Goal: Ask a question

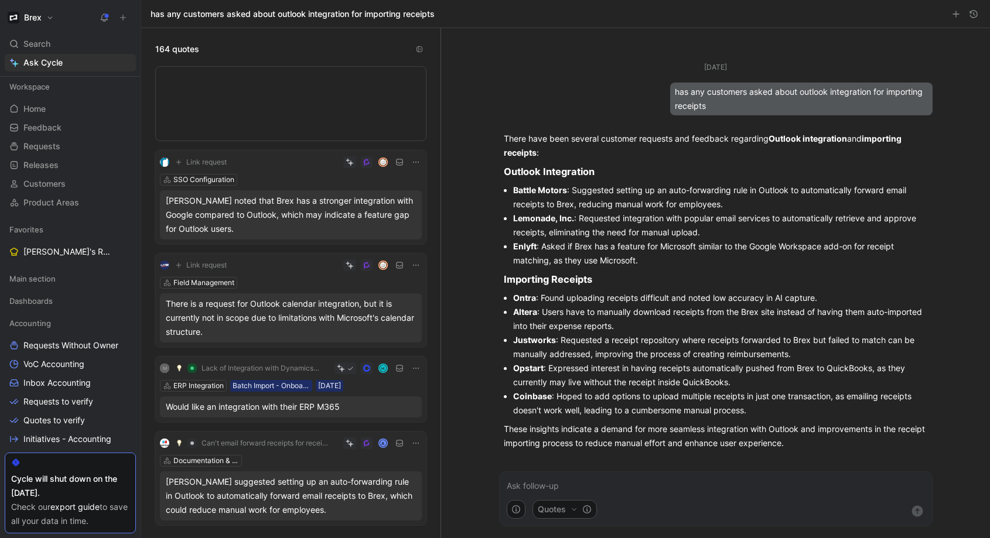
scroll to position [181, 0]
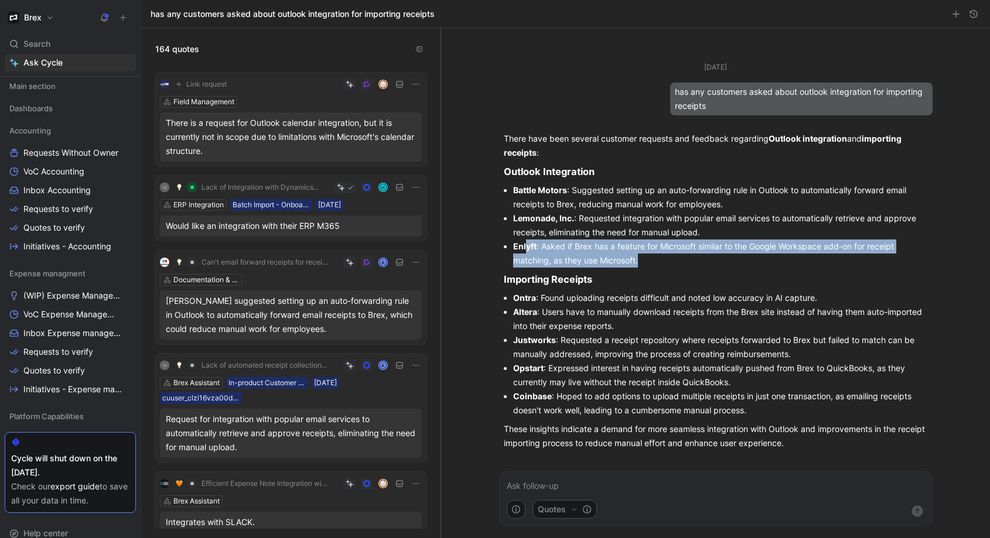
drag, startPoint x: 687, startPoint y: 257, endPoint x: 526, endPoint y: 247, distance: 160.9
click at [526, 247] on li "Enlyft : Asked if Brex has a feature for Microsoft similar to the Google Worksp…" at bounding box center [720, 254] width 415 height 28
click at [525, 246] on strong "Enlyft" at bounding box center [524, 246] width 23 height 10
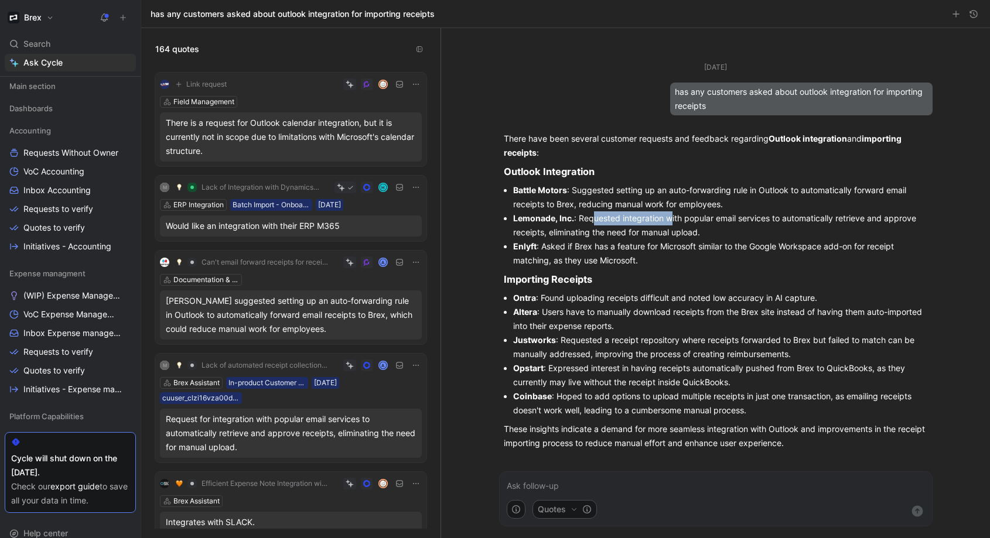
drag, startPoint x: 593, startPoint y: 224, endPoint x: 671, endPoint y: 223, distance: 77.3
click at [671, 223] on li "Lemonade, Inc. : Requested integration with popular email services to automatic…" at bounding box center [720, 225] width 415 height 28
click at [603, 486] on p at bounding box center [716, 486] width 418 height 14
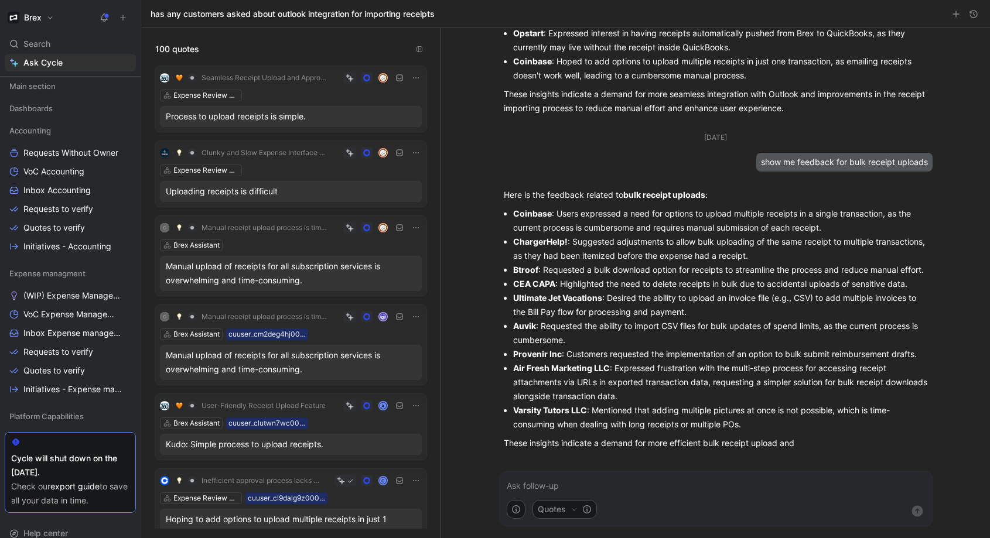
scroll to position [325, 0]
